Goal: Check status: Check status

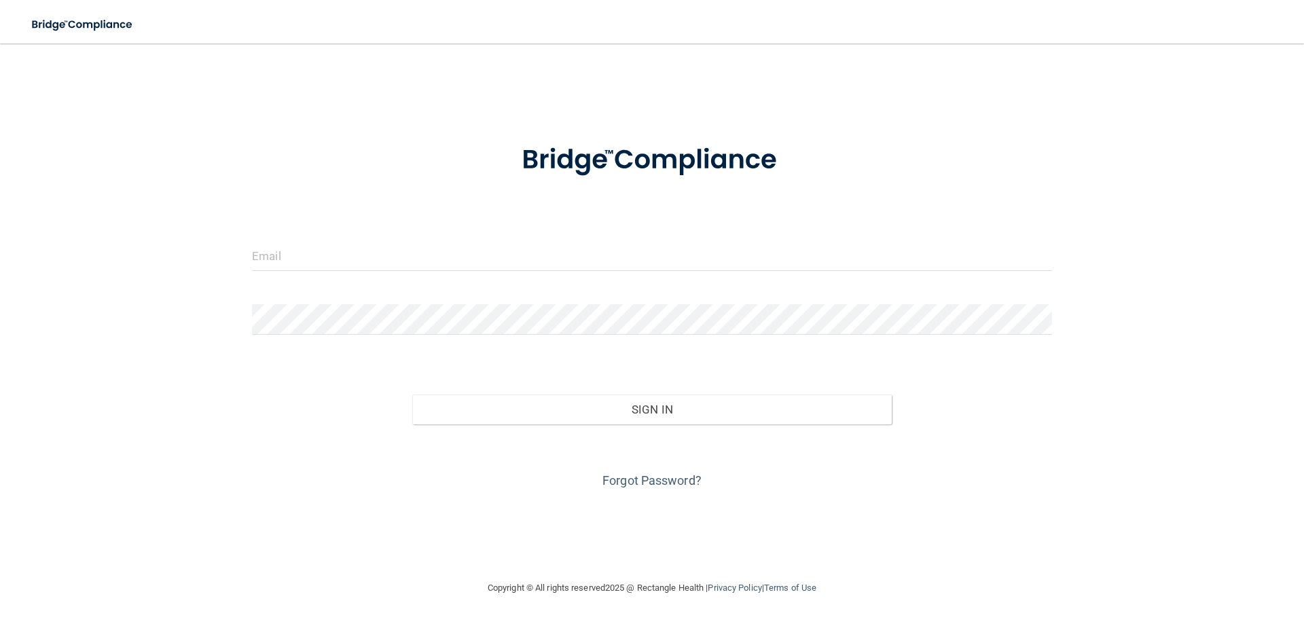
drag, startPoint x: 314, startPoint y: 249, endPoint x: 298, endPoint y: 271, distance: 27.3
click at [313, 249] on form "Invalid email/password. You don't have permission to access that page. Sign In …" at bounding box center [652, 308] width 800 height 367
click at [298, 271] on input "email" at bounding box center [652, 255] width 800 height 31
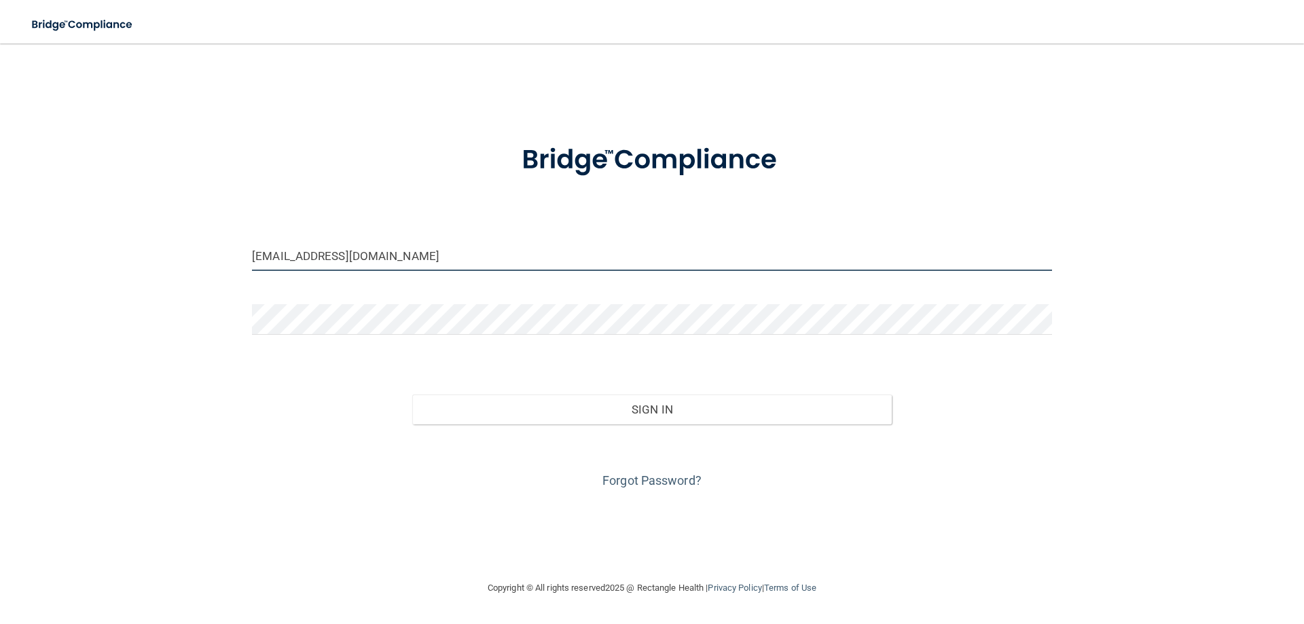
type input "[EMAIL_ADDRESS][DOMAIN_NAME]"
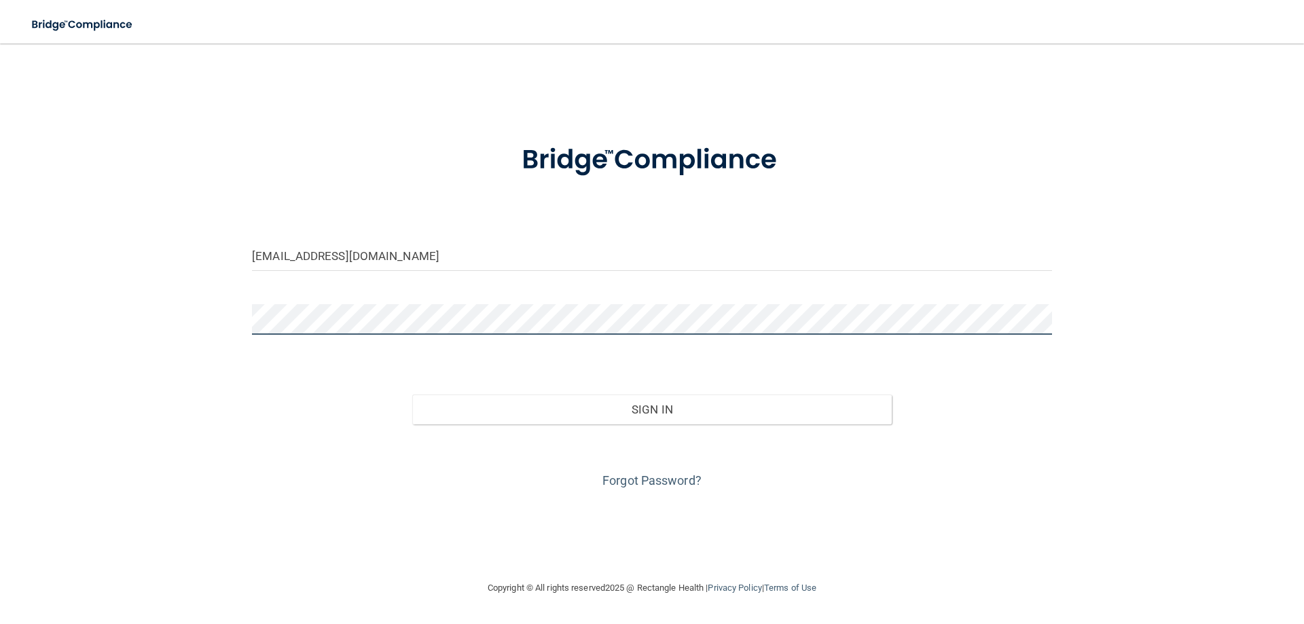
click at [412, 395] on button "Sign In" at bounding box center [652, 410] width 480 height 30
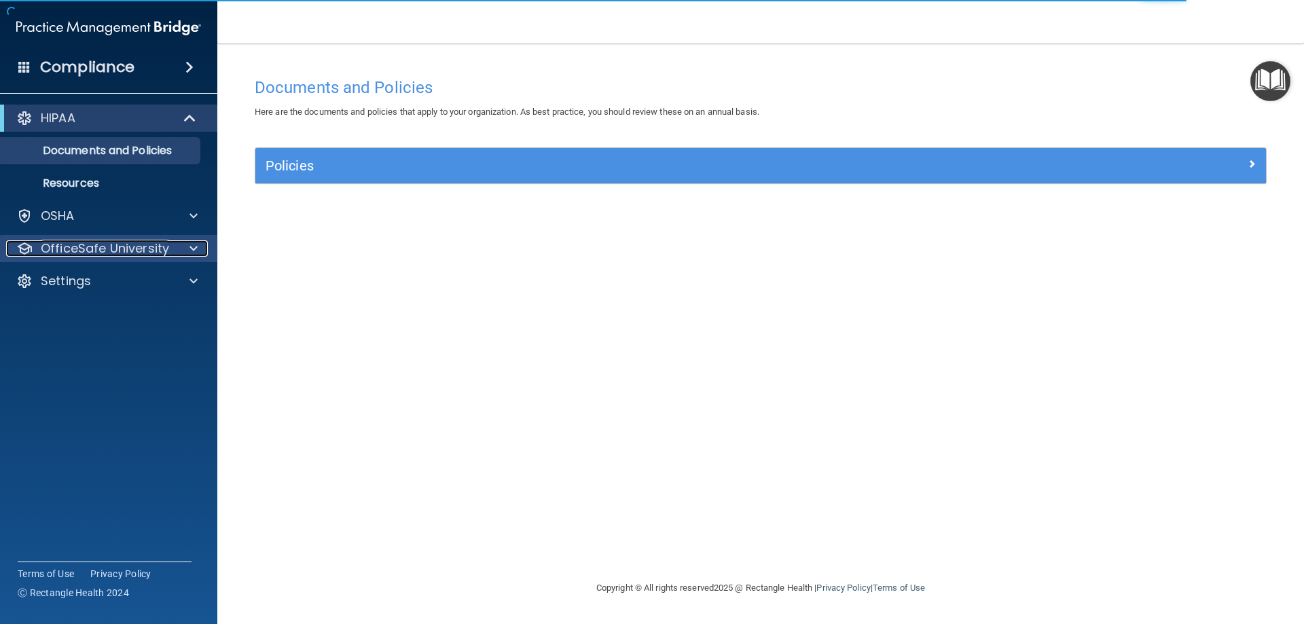
click at [184, 247] on div at bounding box center [192, 248] width 34 height 16
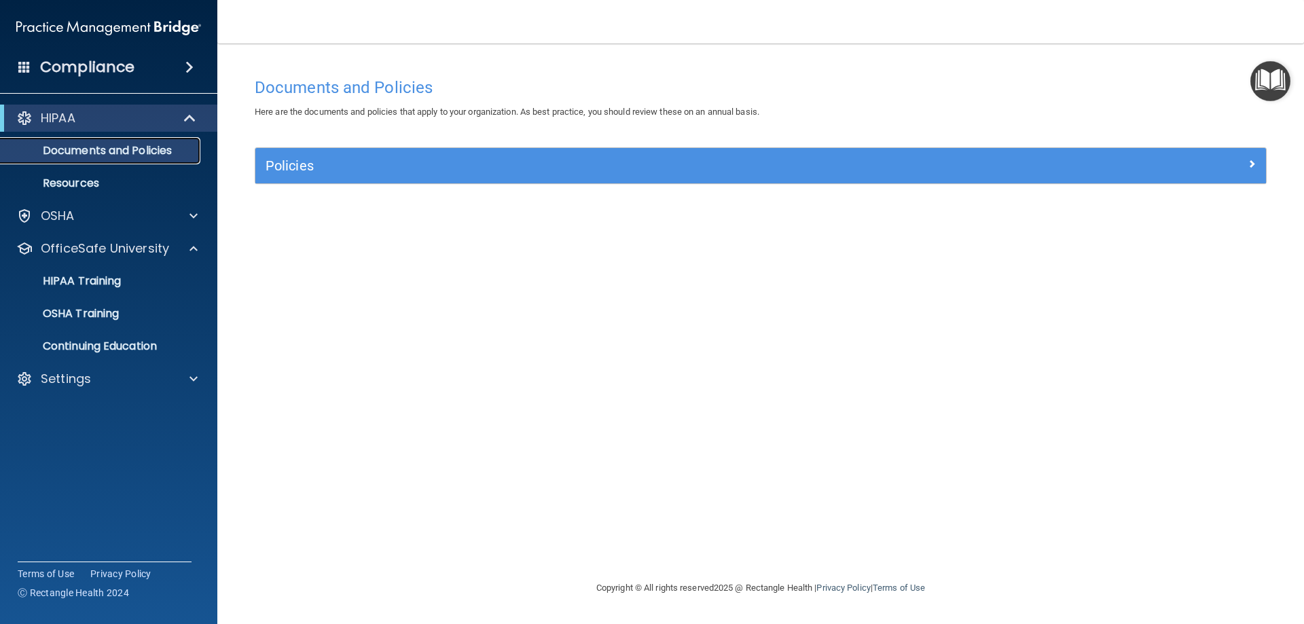
click at [152, 149] on p "Documents and Policies" at bounding box center [101, 151] width 185 height 14
click at [164, 215] on div "OSHA" at bounding box center [90, 216] width 168 height 16
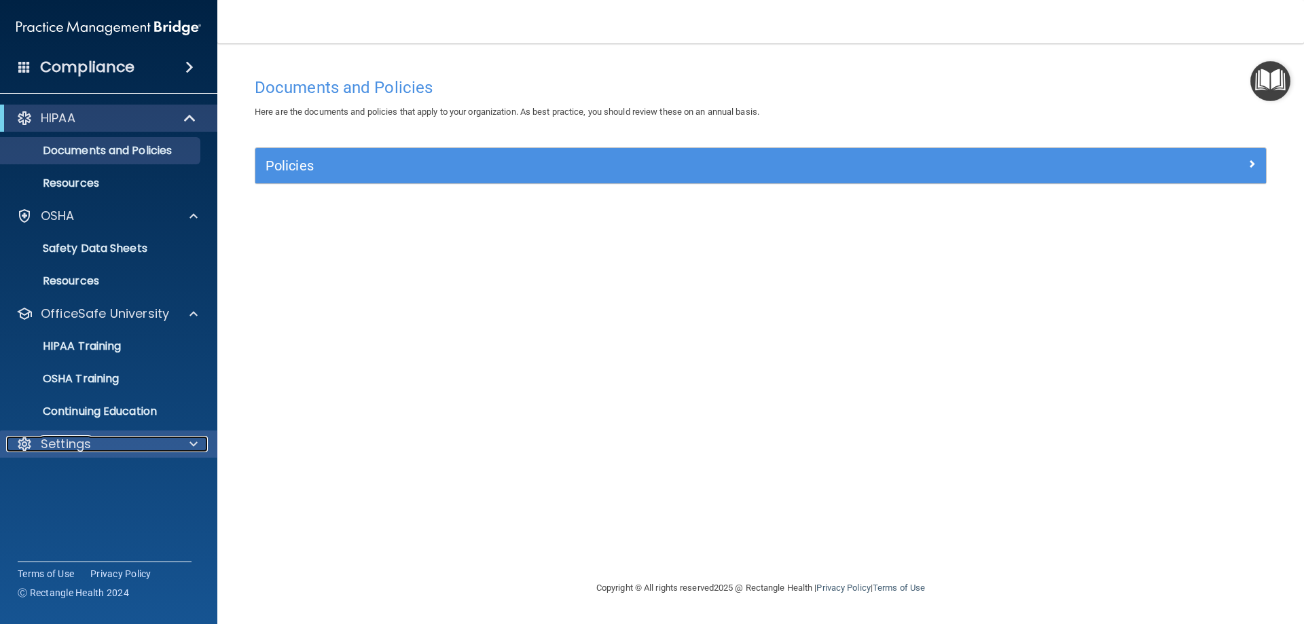
click at [172, 452] on div "Settings" at bounding box center [90, 444] width 168 height 16
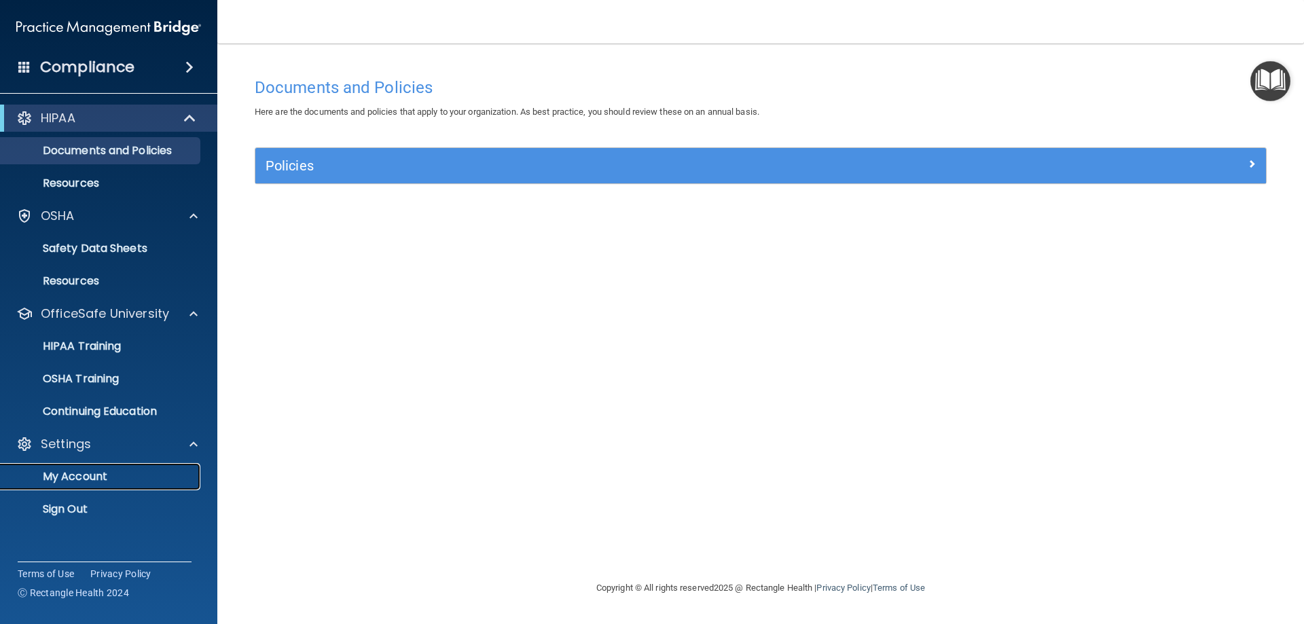
click at [98, 475] on p "My Account" at bounding box center [101, 477] width 185 height 14
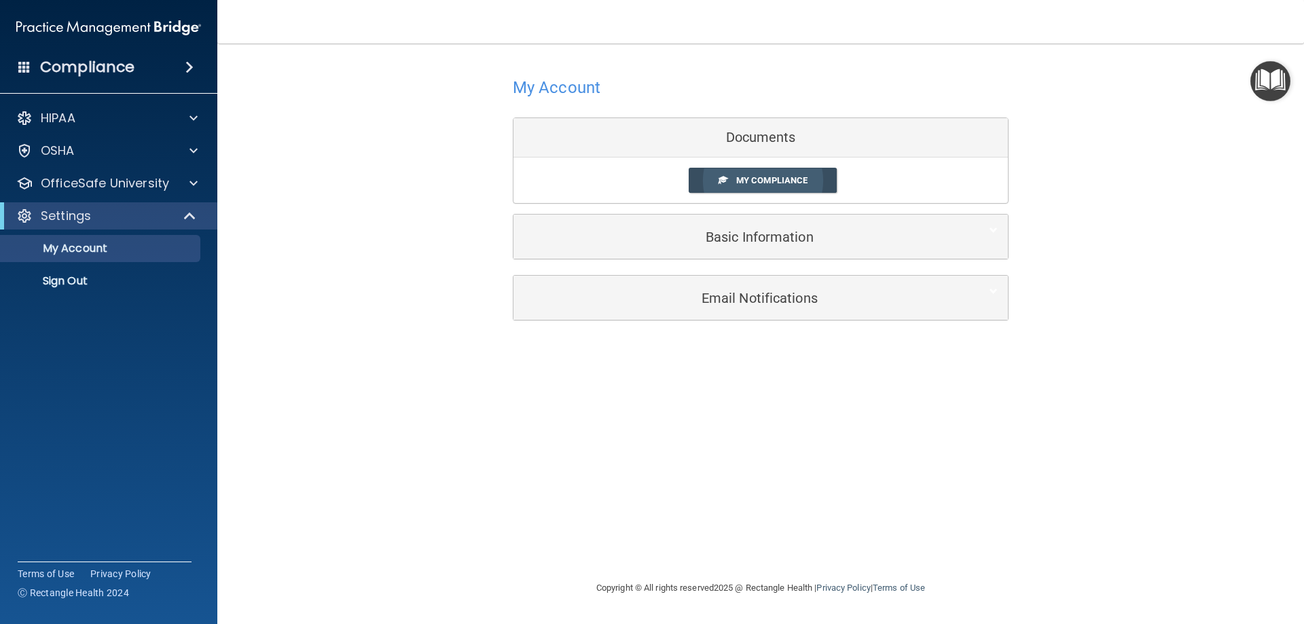
click at [765, 169] on link "My Compliance" at bounding box center [763, 180] width 149 height 25
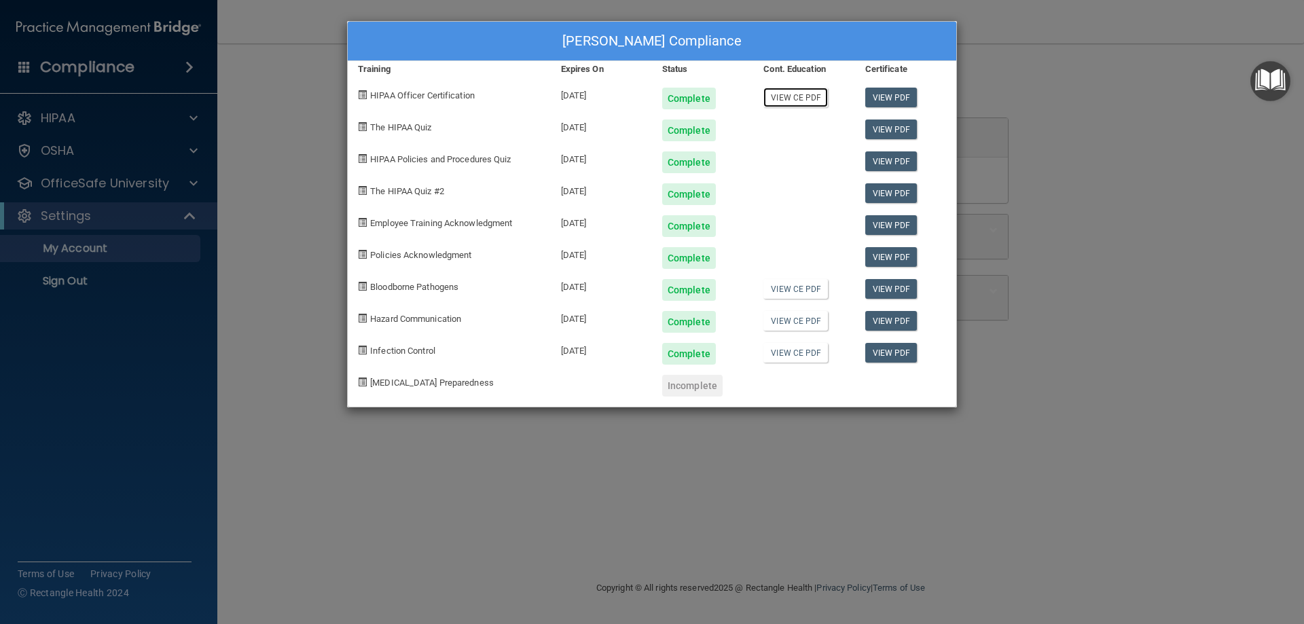
click at [779, 98] on link "View CE PDF" at bounding box center [795, 98] width 65 height 20
click at [807, 323] on link "View CE PDF" at bounding box center [795, 321] width 65 height 20
click at [785, 355] on link "View CE PDF" at bounding box center [795, 353] width 65 height 20
click at [790, 98] on link "View CE PDF" at bounding box center [795, 98] width 65 height 20
drag, startPoint x: 1017, startPoint y: 453, endPoint x: 988, endPoint y: 454, distance: 29.9
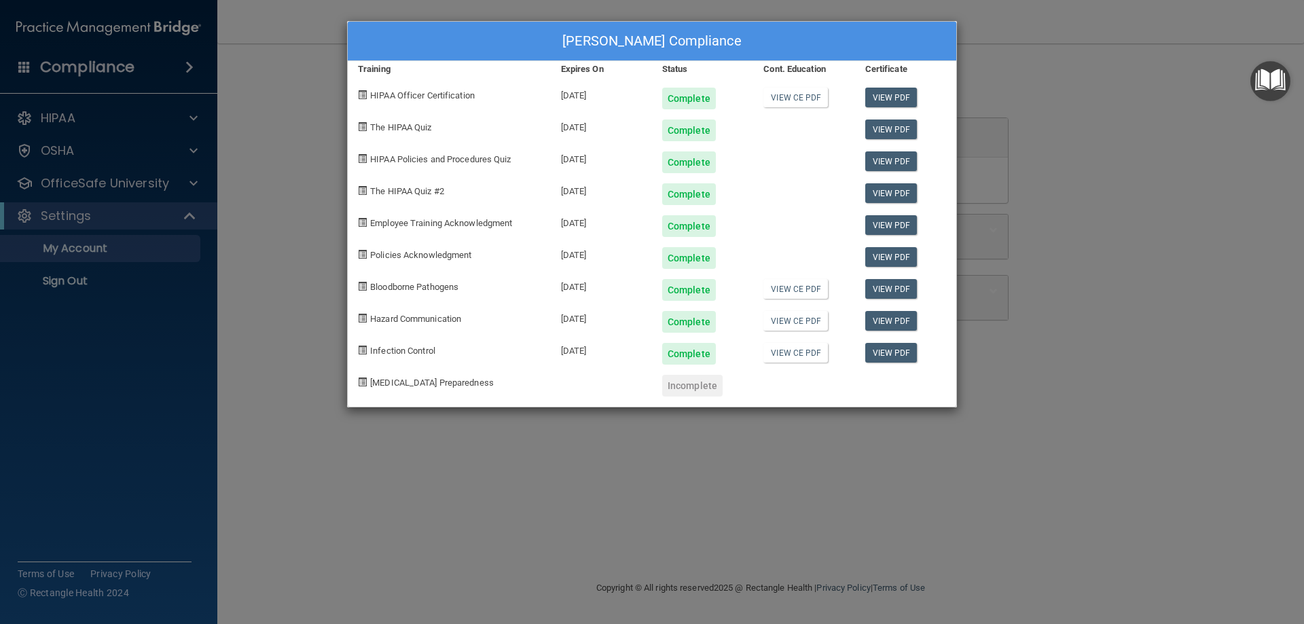
click at [1017, 454] on div "[PERSON_NAME] Compliance Training Expires On Status Cont. Education Certificate…" at bounding box center [652, 312] width 1304 height 624
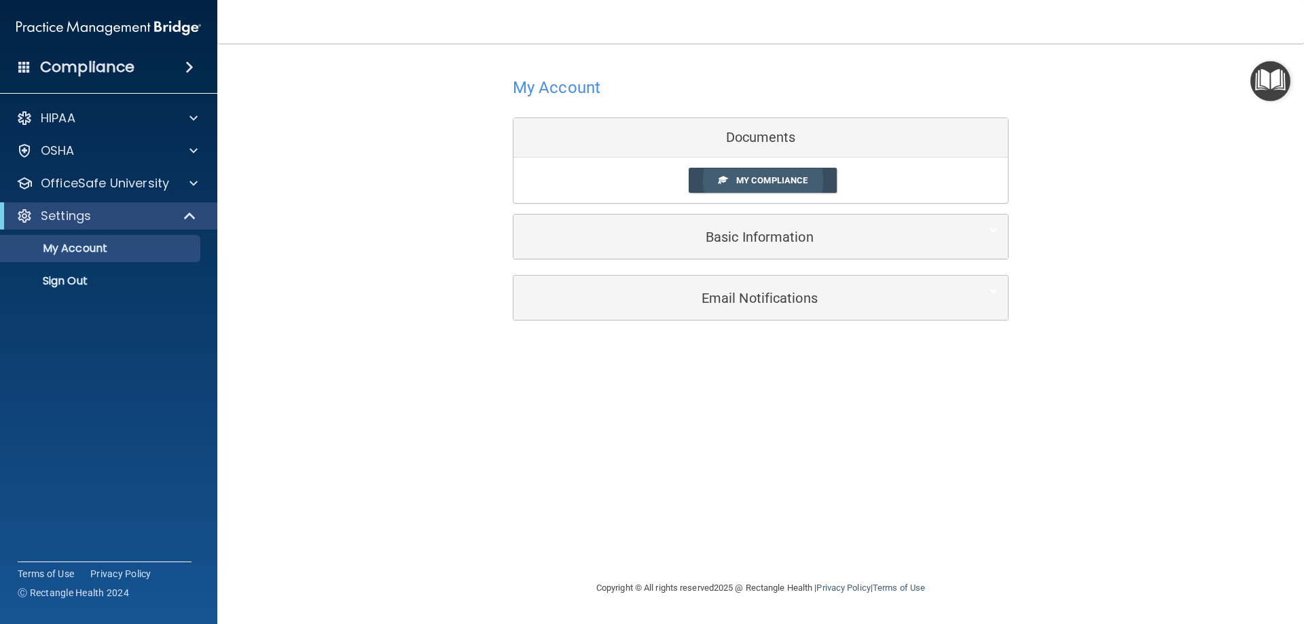
click at [795, 191] on link "My Compliance" at bounding box center [763, 180] width 149 height 25
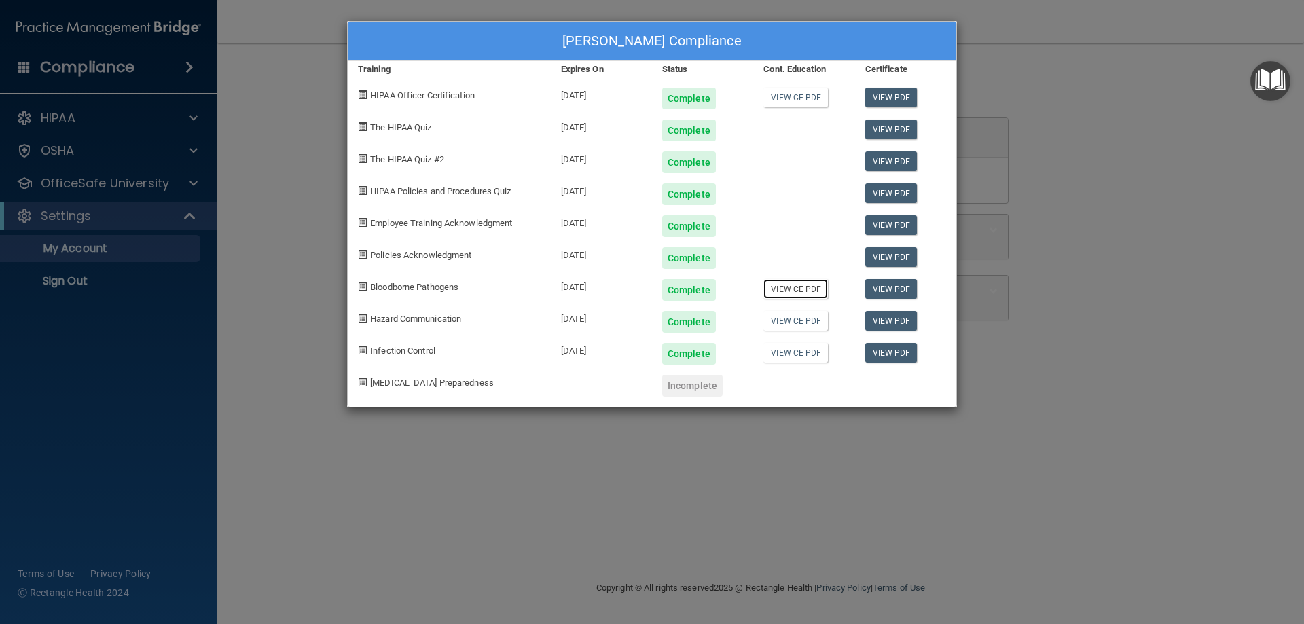
click at [788, 293] on link "View CE PDF" at bounding box center [795, 289] width 65 height 20
click at [1063, 96] on div "[PERSON_NAME] Compliance Training Expires On Status Cont. Education Certificate…" at bounding box center [652, 312] width 1304 height 624
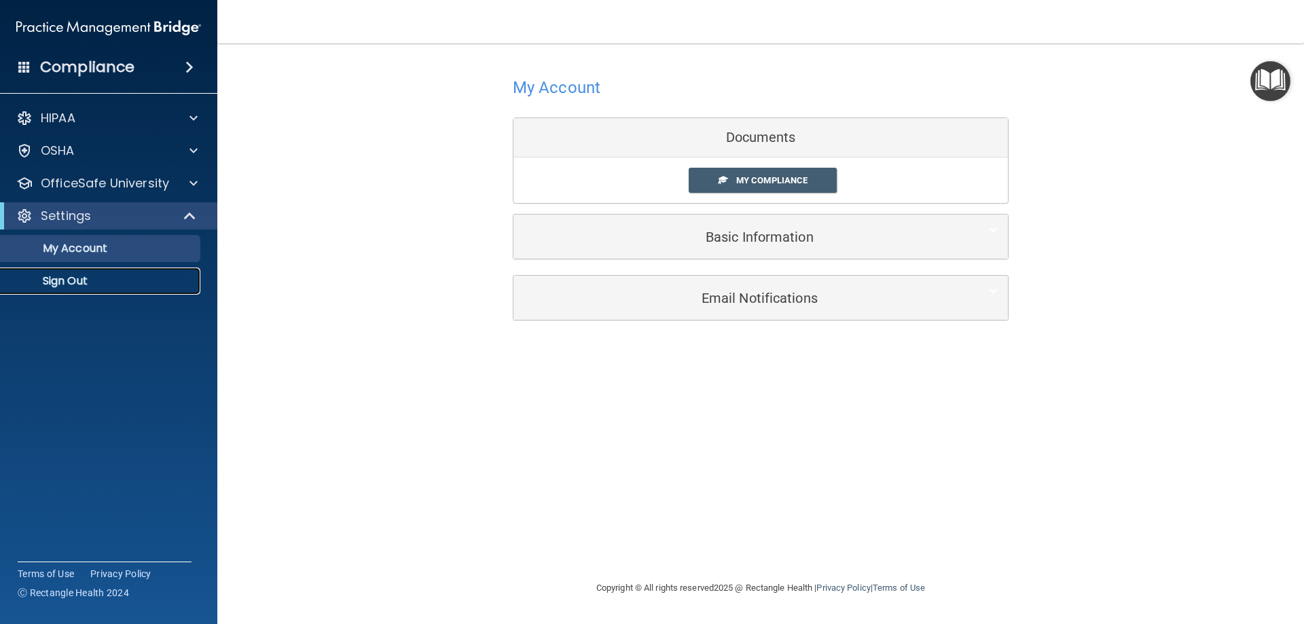
click at [53, 277] on p "Sign Out" at bounding box center [101, 281] width 185 height 14
